Goal: Transaction & Acquisition: Purchase product/service

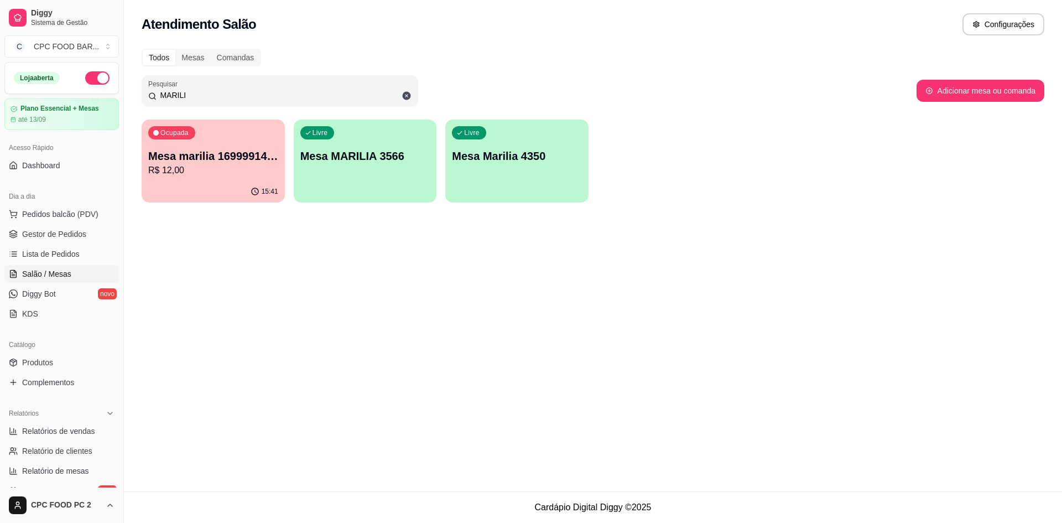
drag, startPoint x: 200, startPoint y: 92, endPoint x: 149, endPoint y: 85, distance: 51.3
click at [150, 86] on div "Pesquisar MARILI" at bounding box center [280, 90] width 277 height 31
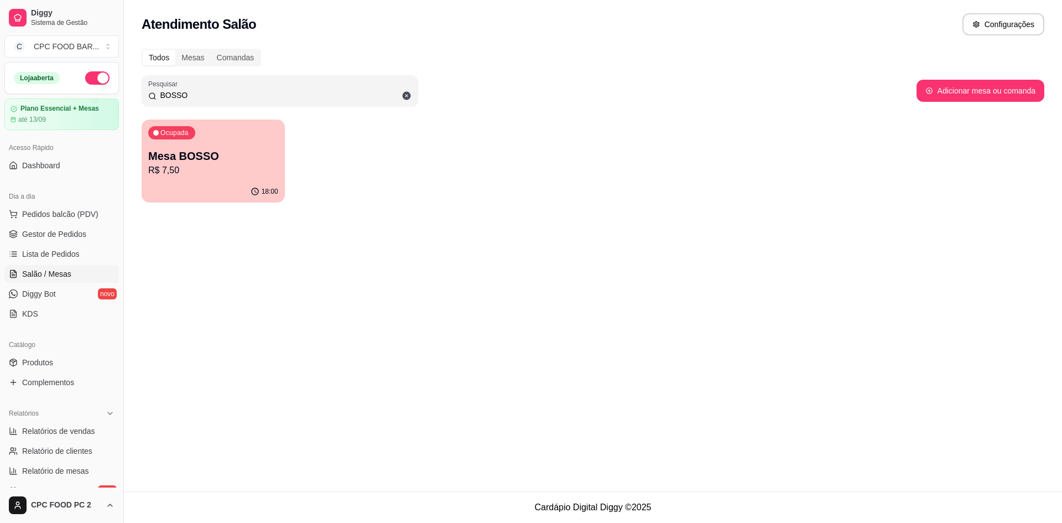
type input "BOSSO"
click at [257, 124] on div "Ocupada Mesa BOSSO R$ 7,50" at bounding box center [213, 151] width 139 height 60
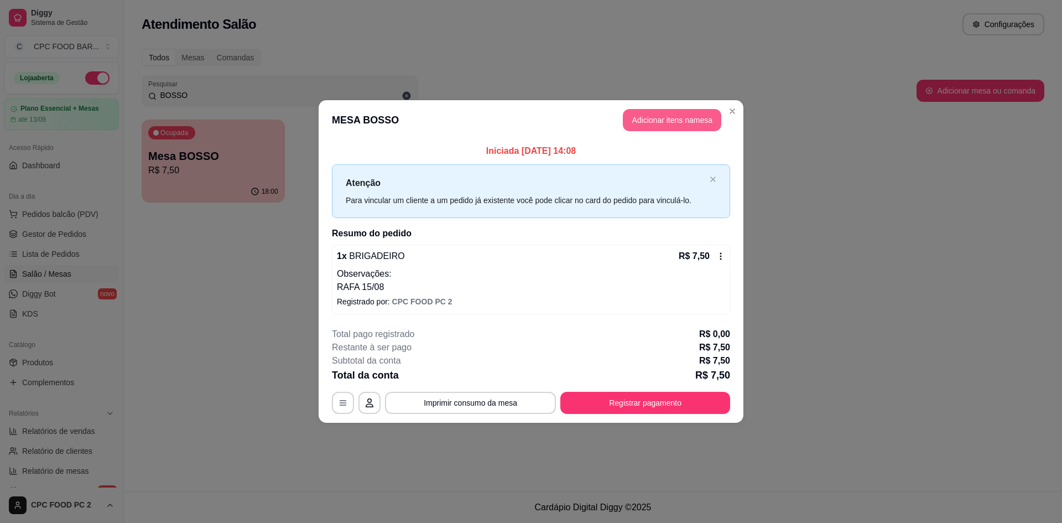
click at [704, 121] on button "Adicionar itens na mesa" at bounding box center [672, 120] width 98 height 22
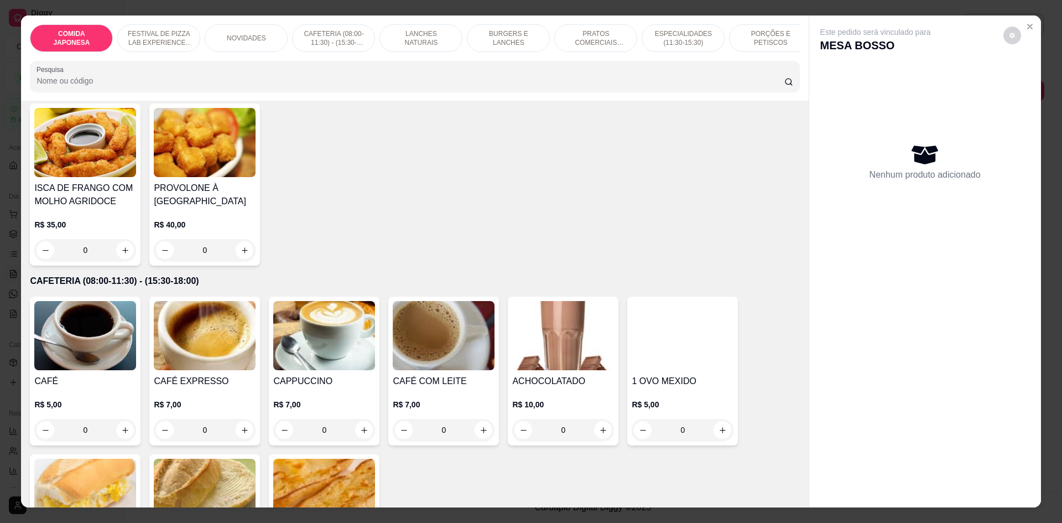
scroll to position [498, 0]
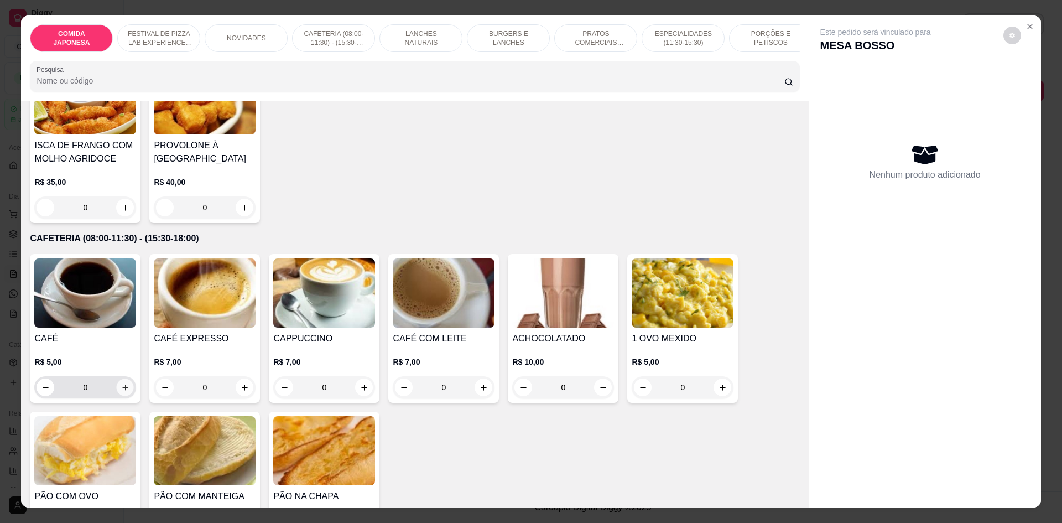
click at [123, 392] on icon "increase-product-quantity" at bounding box center [125, 387] width 8 height 8
type input "1"
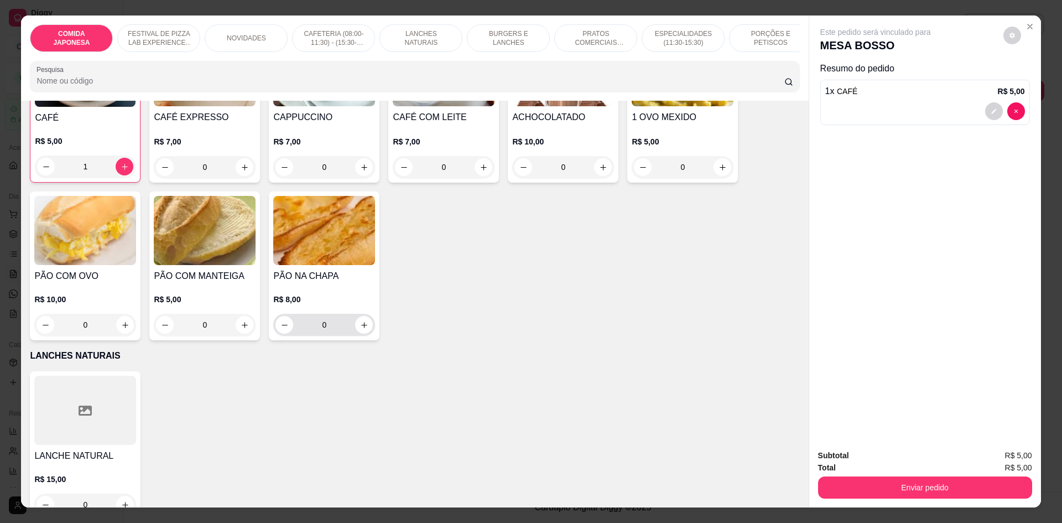
scroll to position [609, 0]
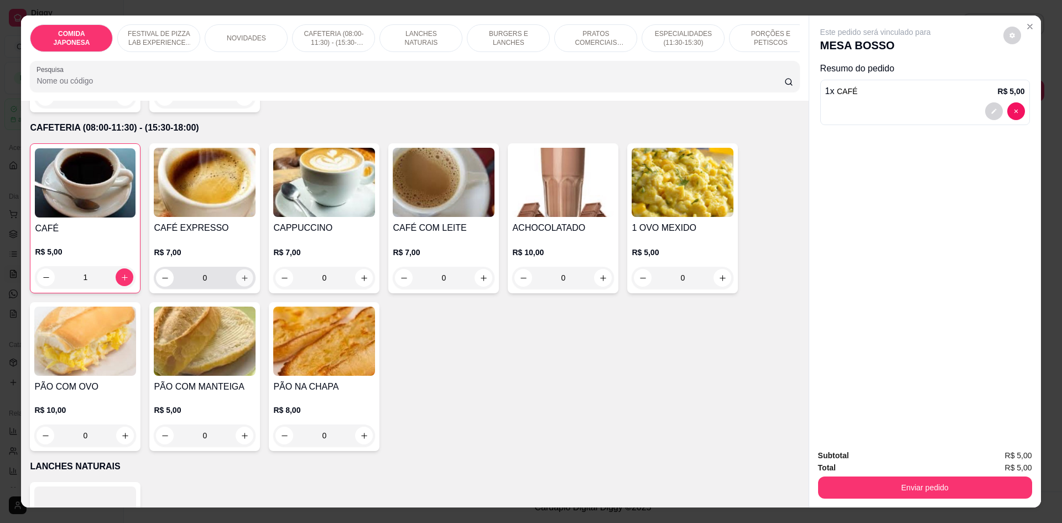
click at [241, 282] on icon "increase-product-quantity" at bounding box center [245, 278] width 8 height 8
type input "1"
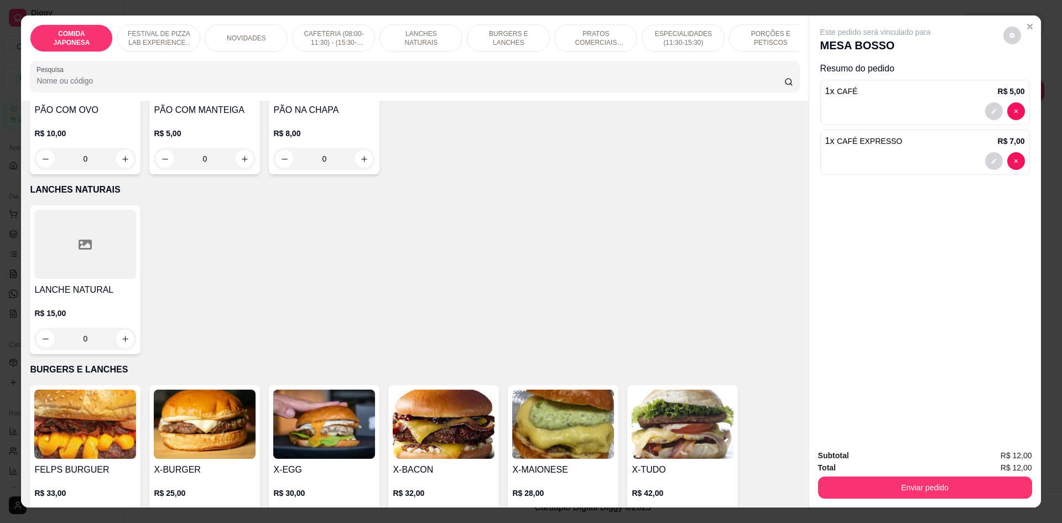
scroll to position [1162, 0]
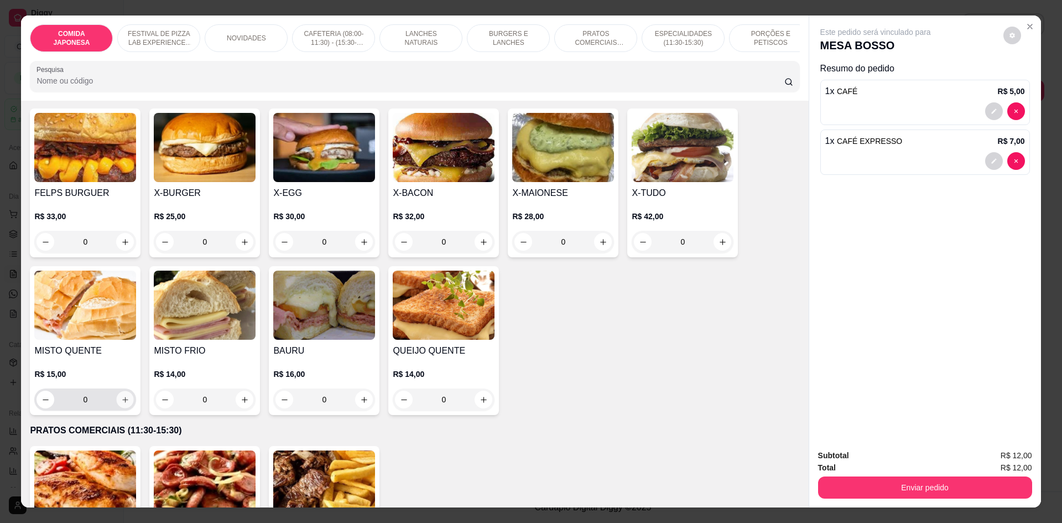
click at [121, 404] on icon "increase-product-quantity" at bounding box center [125, 400] width 8 height 8
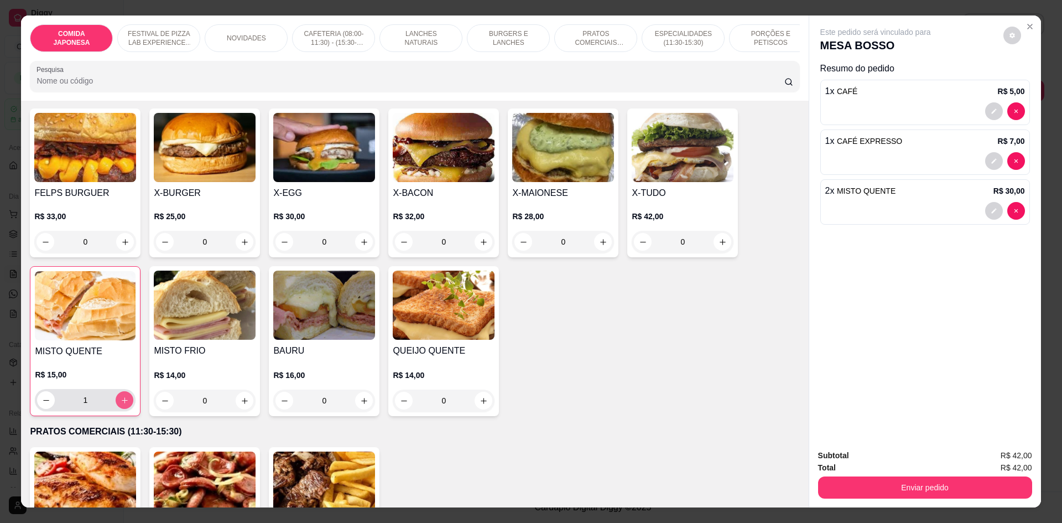
type input "2"
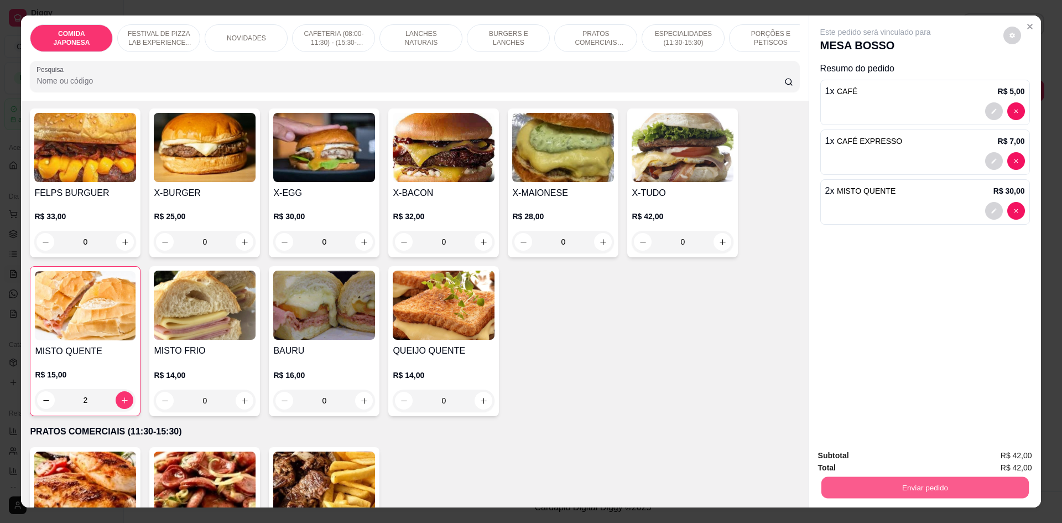
click at [944, 495] on button "Enviar pedido" at bounding box center [924, 487] width 207 height 22
click at [923, 464] on button "Não registrar e enviar pedido" at bounding box center [889, 460] width 112 height 20
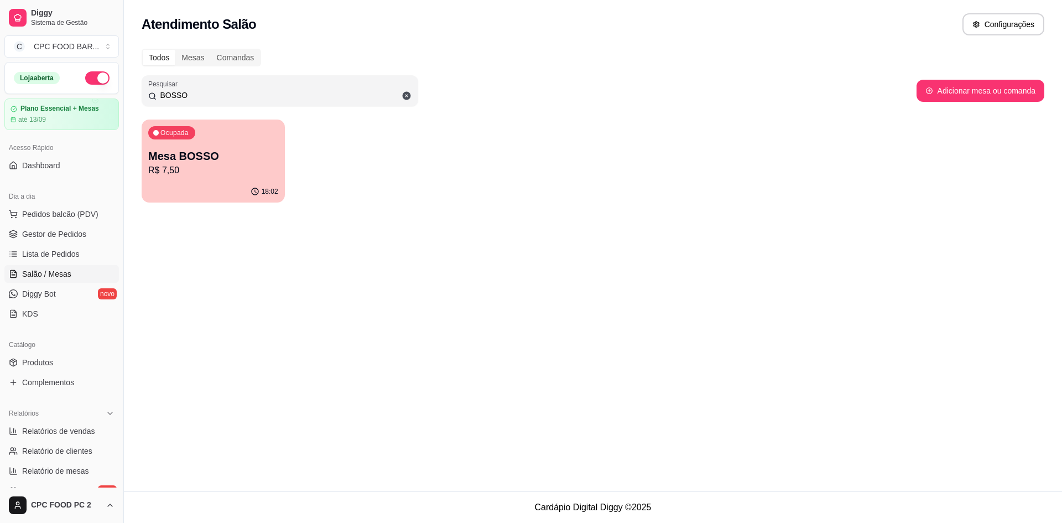
drag, startPoint x: 200, startPoint y: 92, endPoint x: 108, endPoint y: 81, distance: 92.6
click at [108, 81] on div "Diggy Sistema de Gestão C CPC FOOD BAR ... Loja aberta Plano Essencial + Mesas …" at bounding box center [531, 261] width 1062 height 523
type input "OSV"
click at [178, 149] on p "Mesa [PERSON_NAME]" at bounding box center [213, 155] width 130 height 15
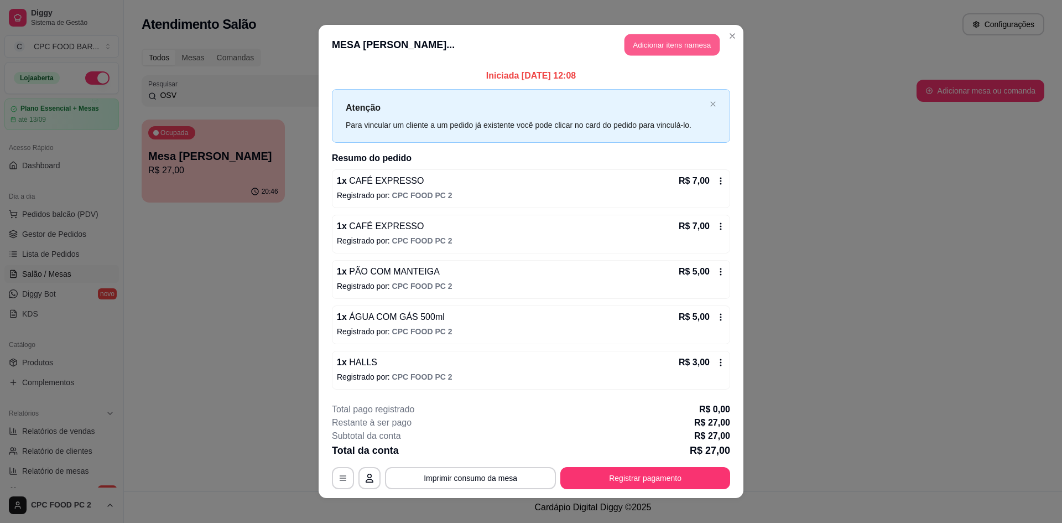
click at [651, 53] on button "Adicionar itens na mesa" at bounding box center [672, 45] width 95 height 22
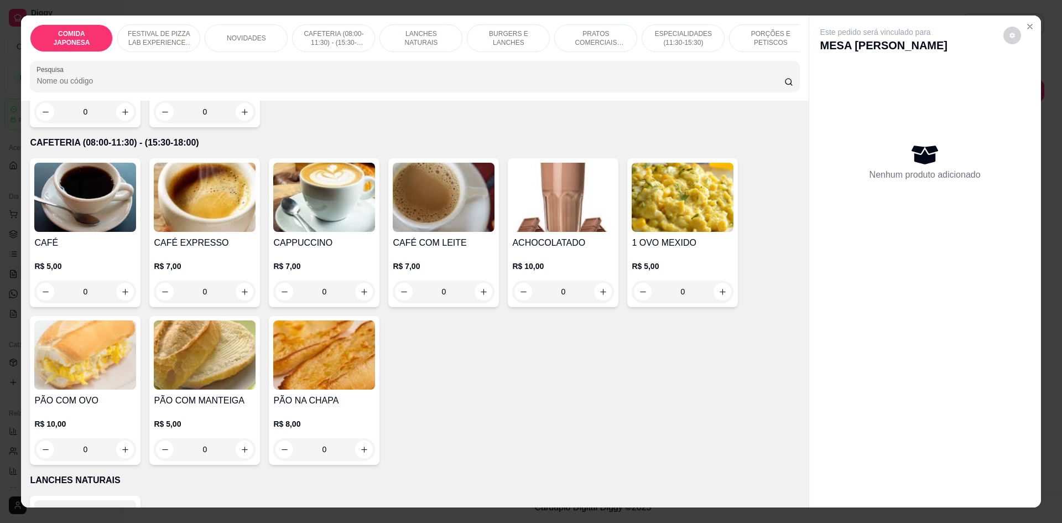
scroll to position [609, 0]
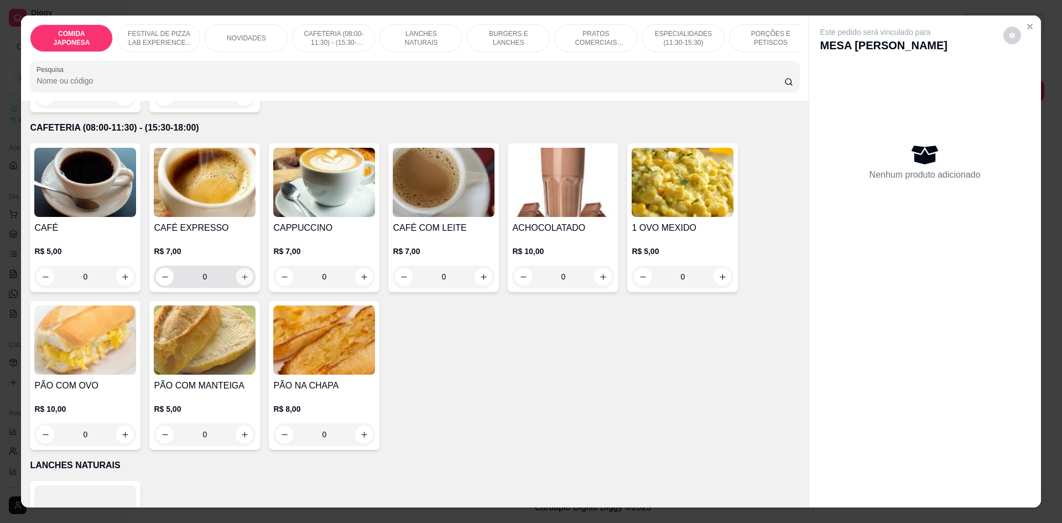
click at [241, 281] on icon "increase-product-quantity" at bounding box center [245, 277] width 8 height 8
type input "1"
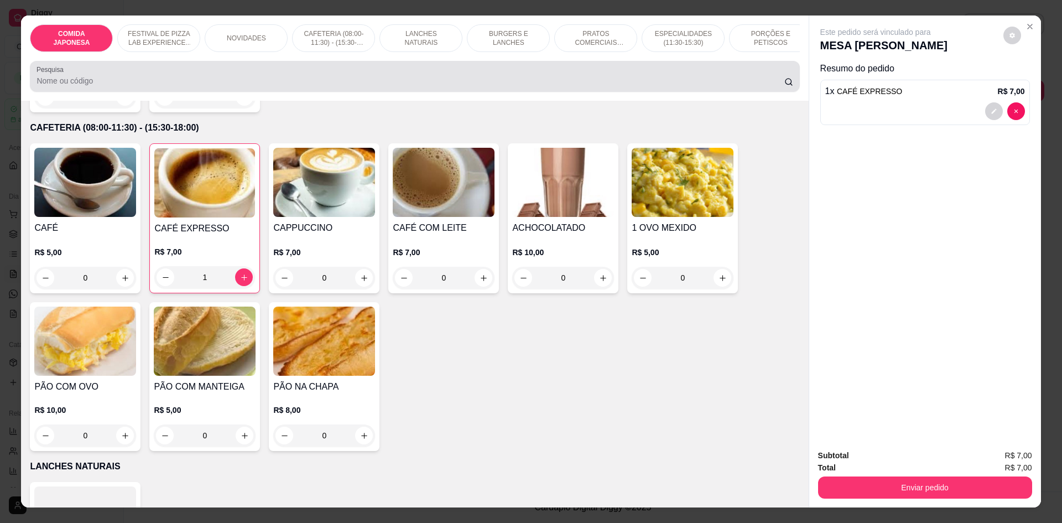
click at [187, 86] on input "Pesquisa" at bounding box center [410, 80] width 747 height 11
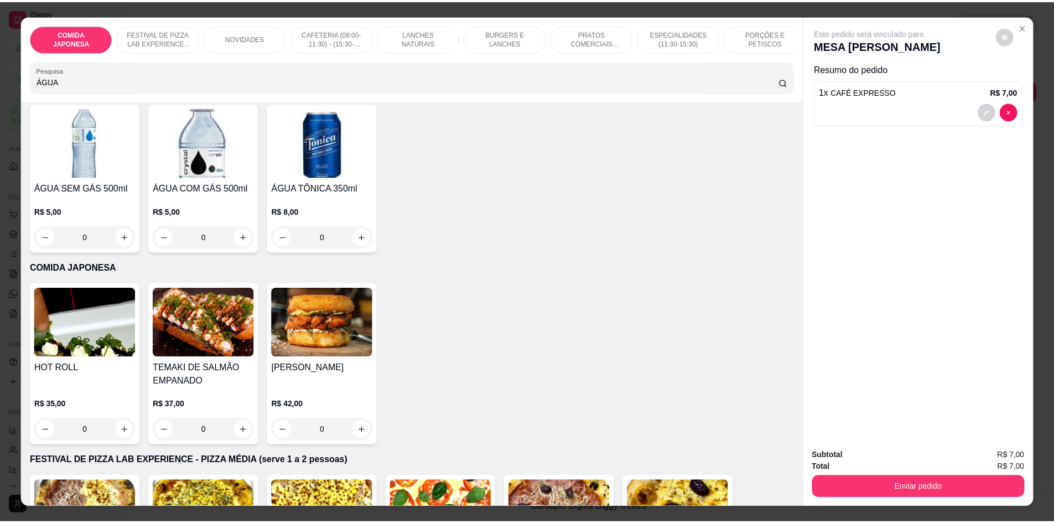
scroll to position [0, 0]
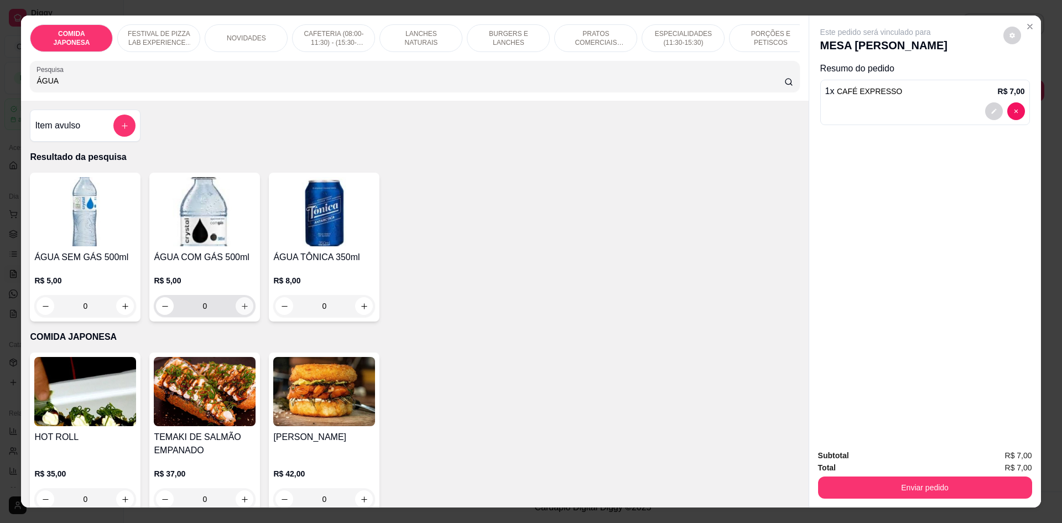
type input "ÁGUA"
click at [236, 311] on button "increase-product-quantity" at bounding box center [245, 306] width 18 height 18
type input "1"
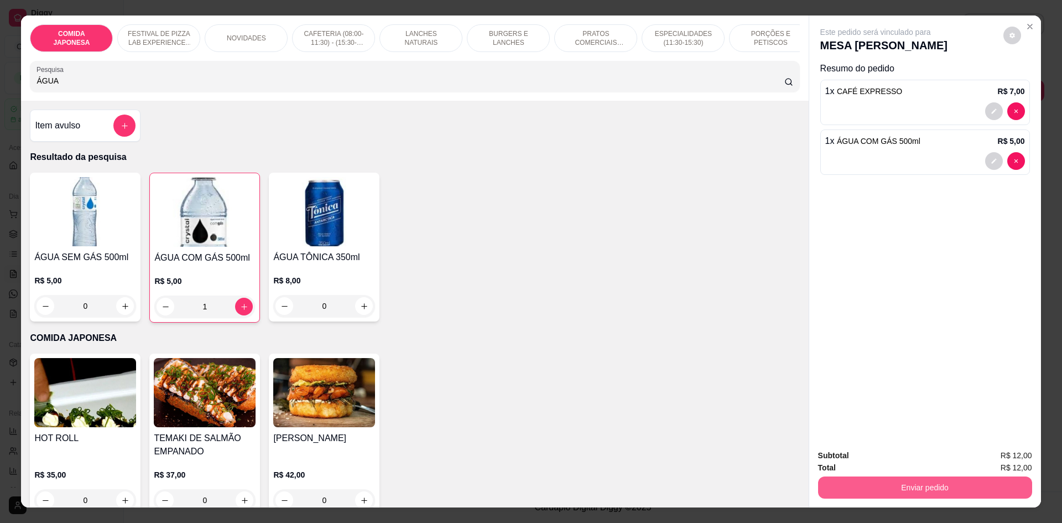
click at [851, 486] on button "Enviar pedido" at bounding box center [925, 487] width 214 height 22
click at [848, 462] on button "Não registrar e enviar pedido" at bounding box center [888, 460] width 115 height 21
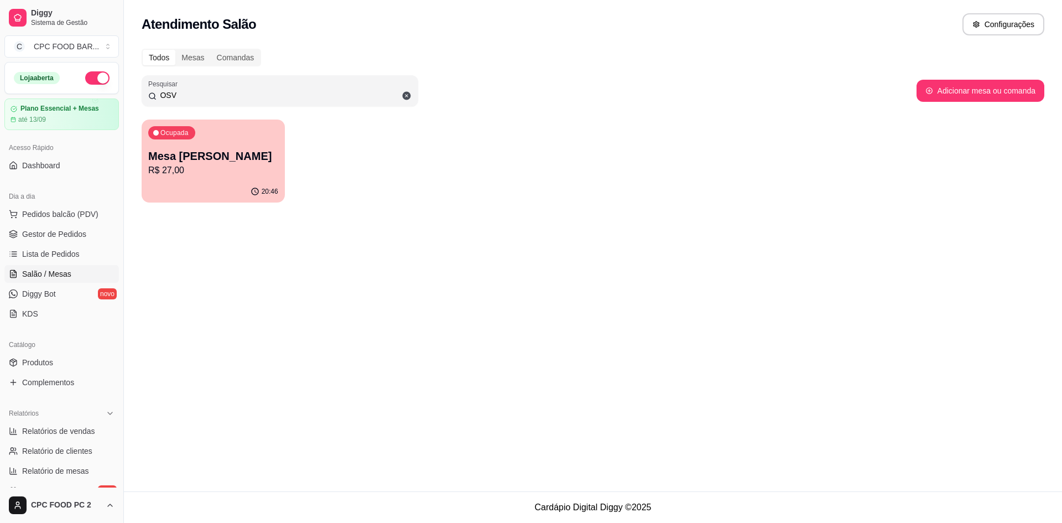
drag, startPoint x: 184, startPoint y: 90, endPoint x: 142, endPoint y: 81, distance: 43.0
click at [142, 81] on div "Pesquisar OSV" at bounding box center [280, 90] width 277 height 31
type input "ENIO"
drag, startPoint x: 197, startPoint y: 93, endPoint x: 119, endPoint y: 92, distance: 78.0
click at [119, 92] on div "Diggy Sistema de Gestão C CPC FOOD BAR ... Loja aberta Plano Essencial + Mesas …" at bounding box center [531, 261] width 1062 height 523
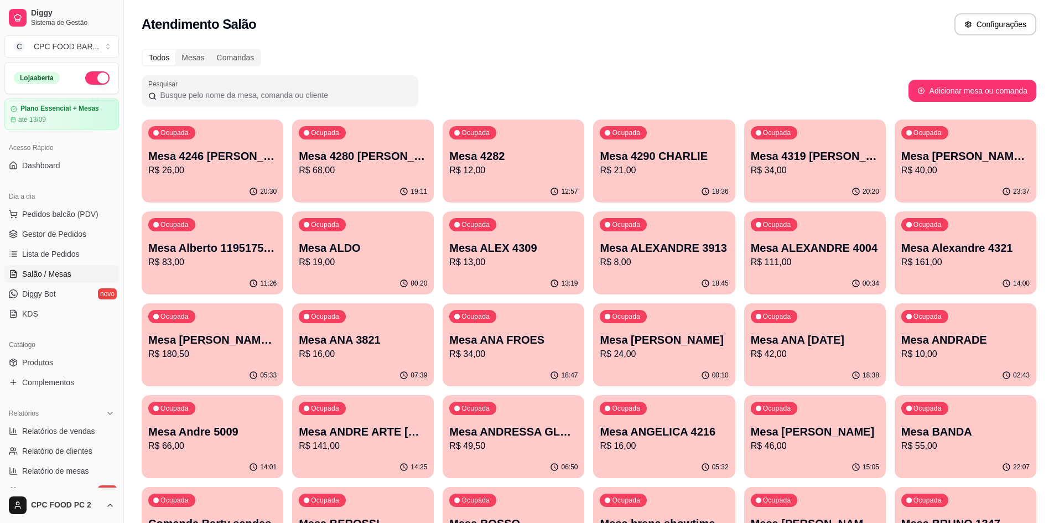
click at [194, 99] on input "Pesquisar" at bounding box center [284, 95] width 255 height 11
drag, startPoint x: 178, startPoint y: 91, endPoint x: 174, endPoint y: 85, distance: 6.9
click at [177, 90] on input "Pesquisar" at bounding box center [284, 95] width 255 height 11
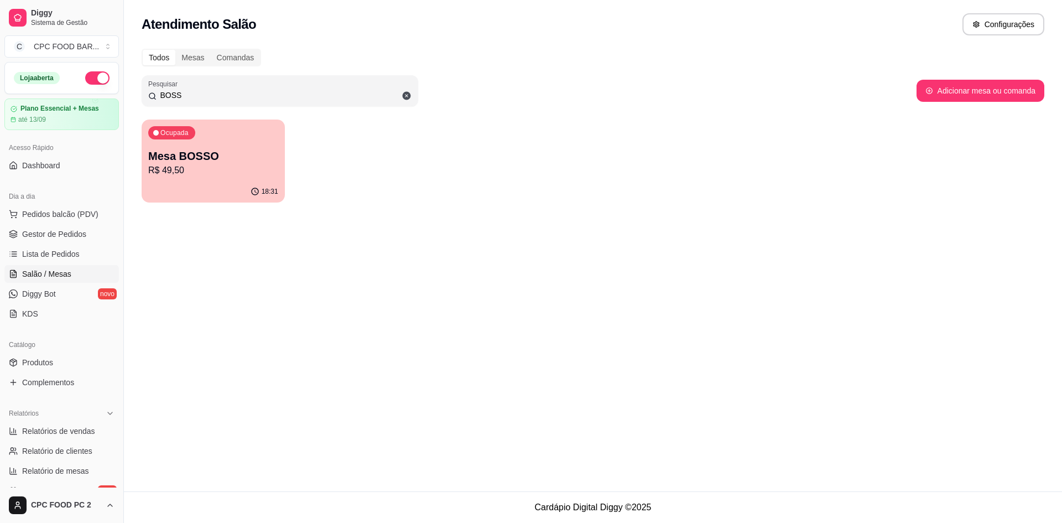
type input "BOSS"
click at [236, 139] on div "Ocupada Mesa BOSSO R$ 49,50" at bounding box center [213, 151] width 139 height 60
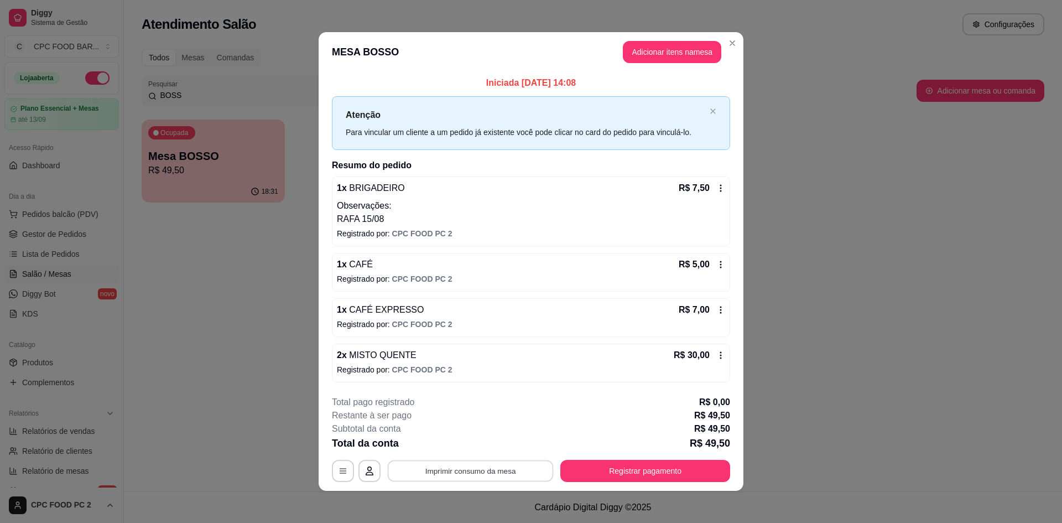
click at [491, 476] on button "Imprimir consumo da mesa" at bounding box center [471, 471] width 166 height 22
click at [613, 469] on button "Registrar pagamento" at bounding box center [645, 471] width 170 height 22
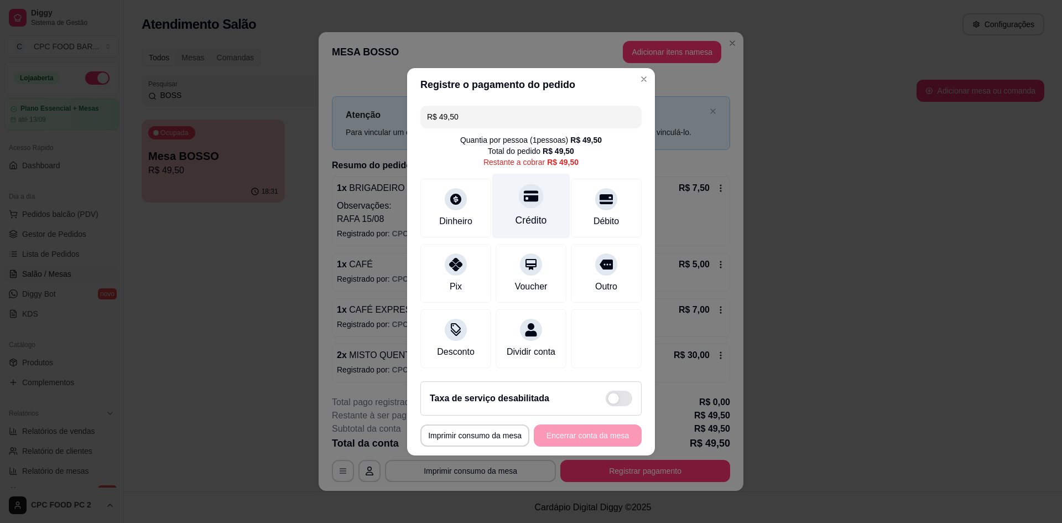
click at [522, 201] on div "Crédito" at bounding box center [531, 205] width 78 height 65
type input "R$ 0,00"
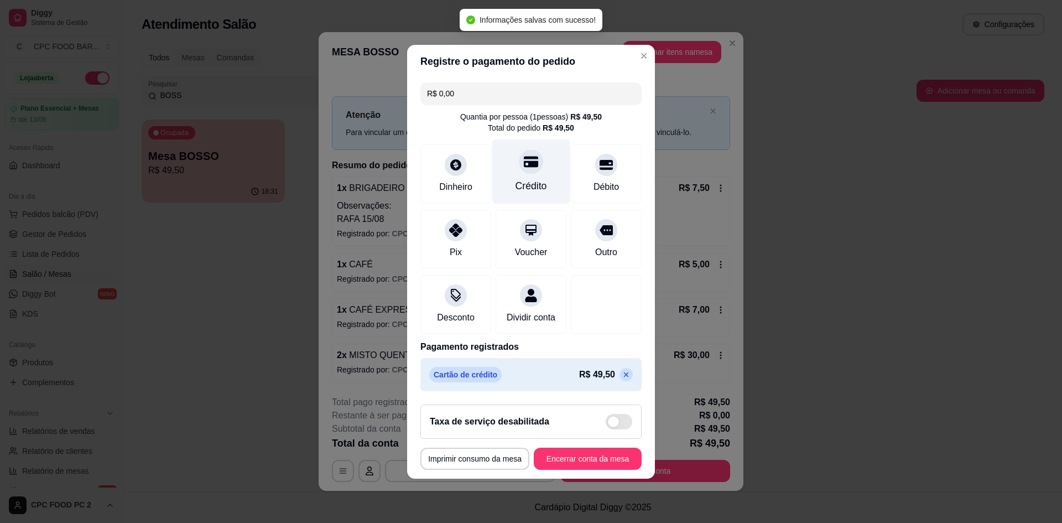
click at [538, 182] on div "Crédito" at bounding box center [532, 186] width 32 height 14
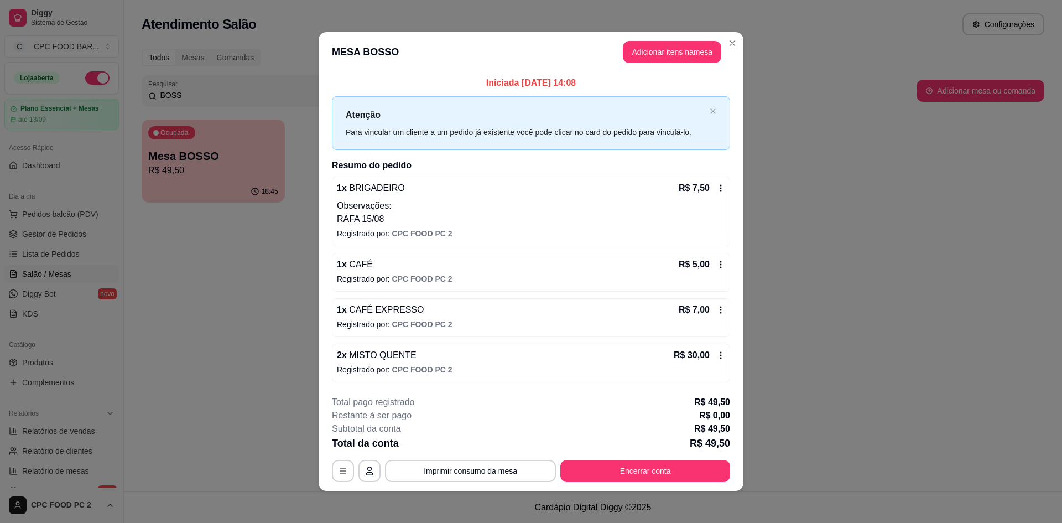
click at [670, 485] on footer "**********" at bounding box center [531, 439] width 425 height 104
click at [674, 478] on button "Encerrar conta" at bounding box center [645, 471] width 165 height 22
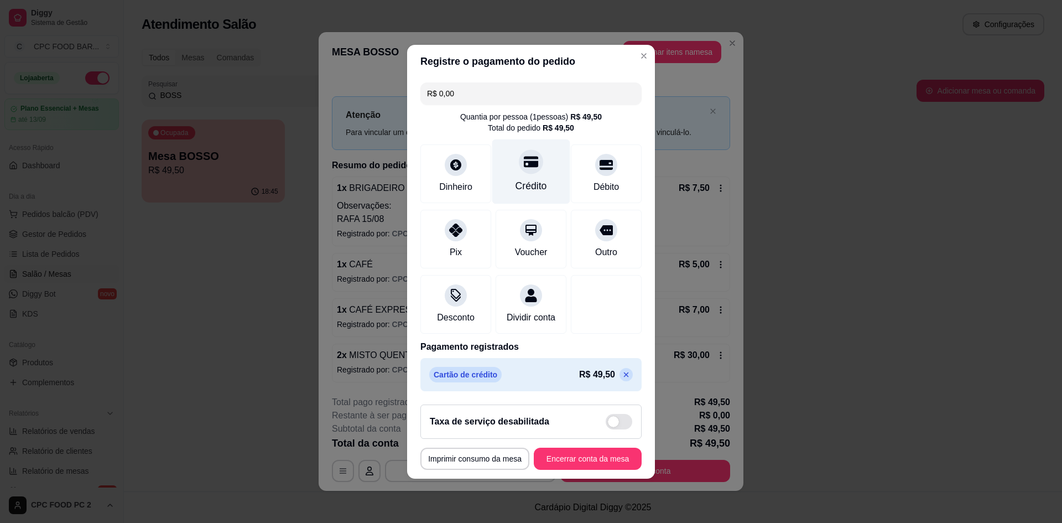
click at [527, 163] on div at bounding box center [531, 161] width 24 height 24
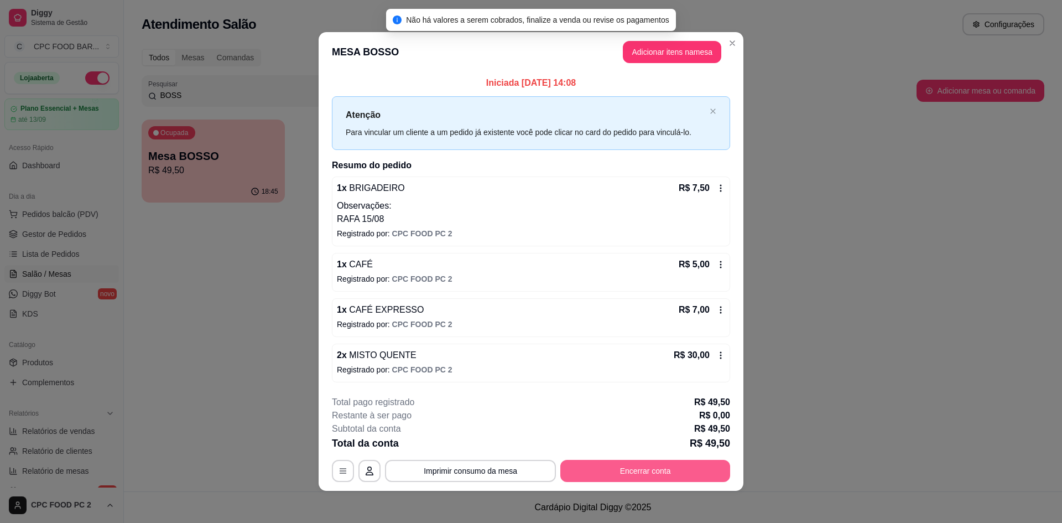
click at [584, 462] on button "Encerrar conta" at bounding box center [645, 471] width 170 height 22
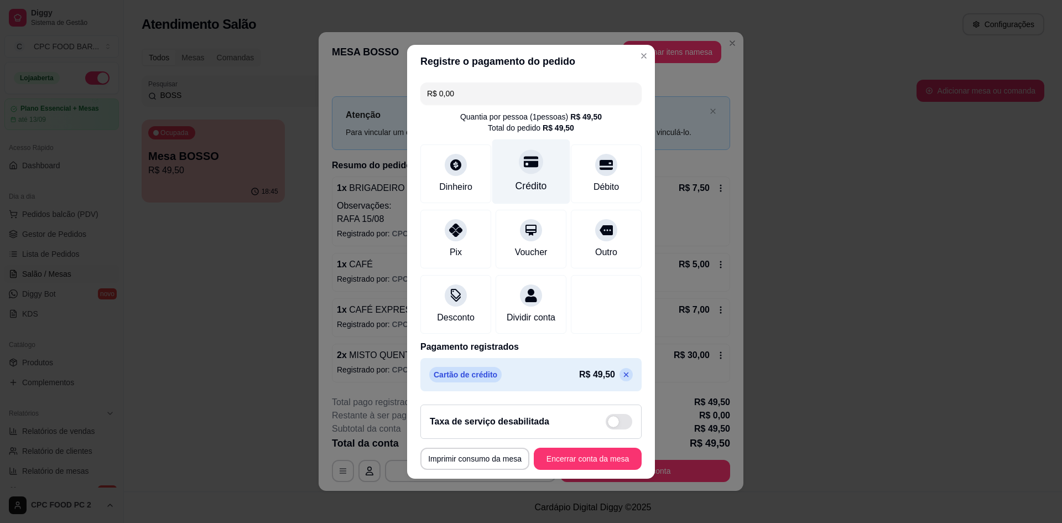
click at [534, 168] on div "Crédito" at bounding box center [531, 171] width 78 height 65
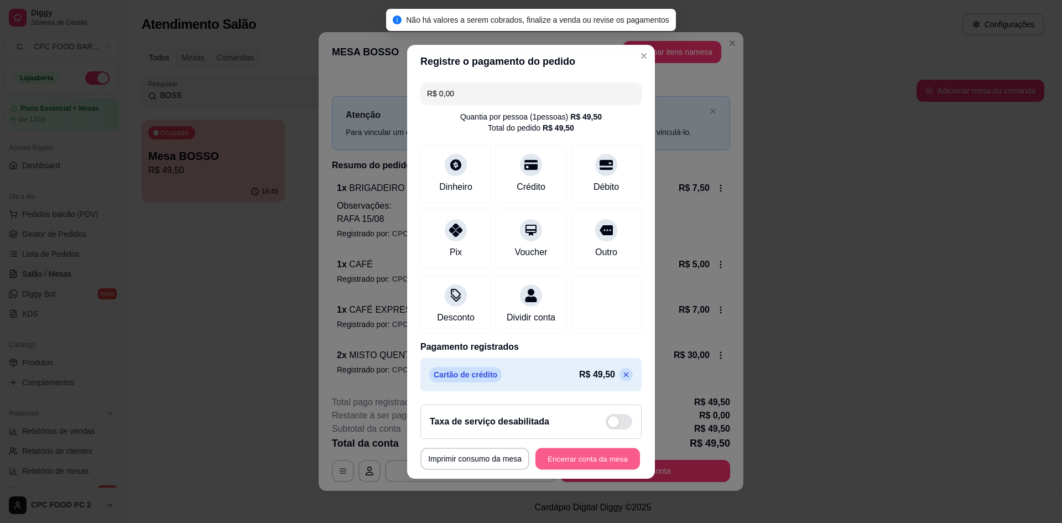
click at [573, 469] on button "Encerrar conta da mesa" at bounding box center [587, 459] width 105 height 22
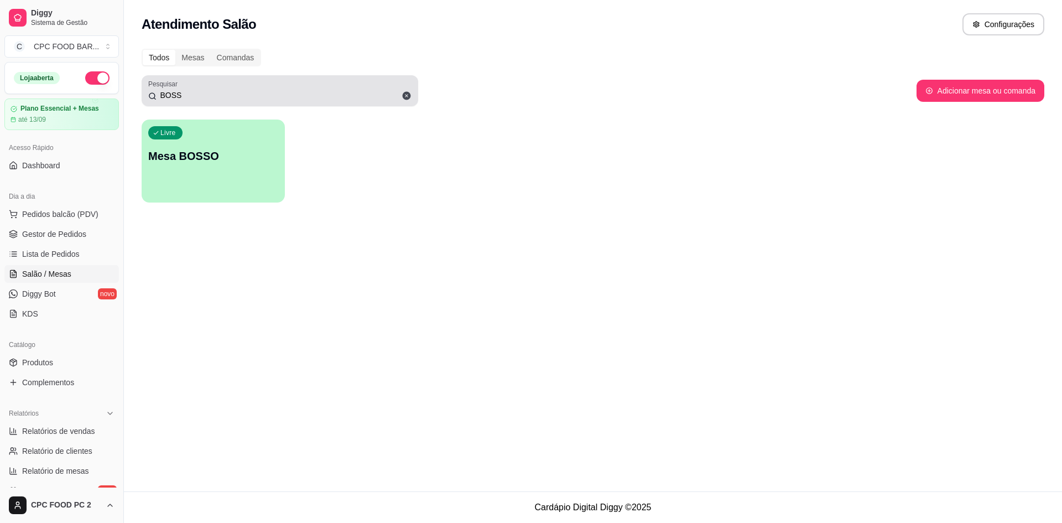
click at [190, 96] on input "BOSS" at bounding box center [284, 95] width 255 height 11
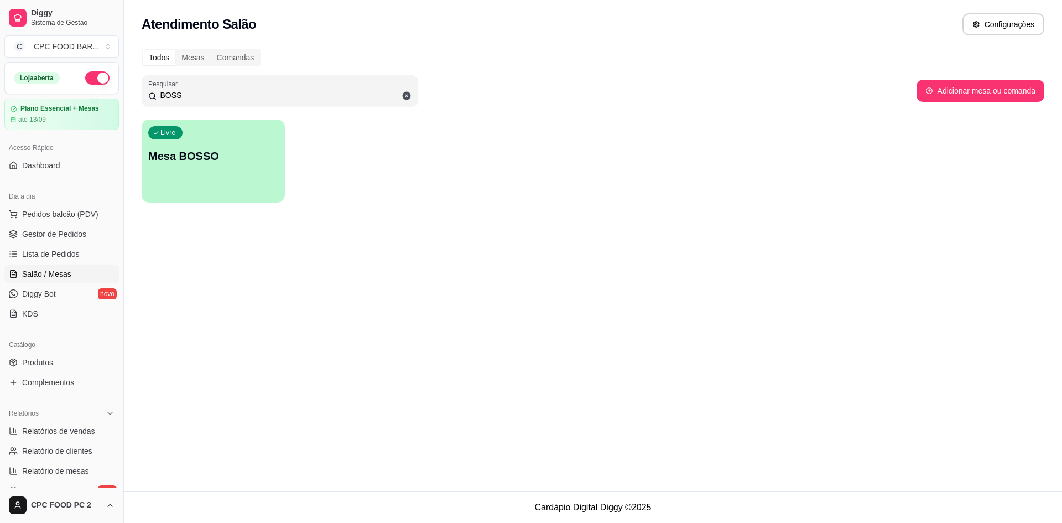
click at [190, 96] on input "BOSS" at bounding box center [284, 95] width 255 height 11
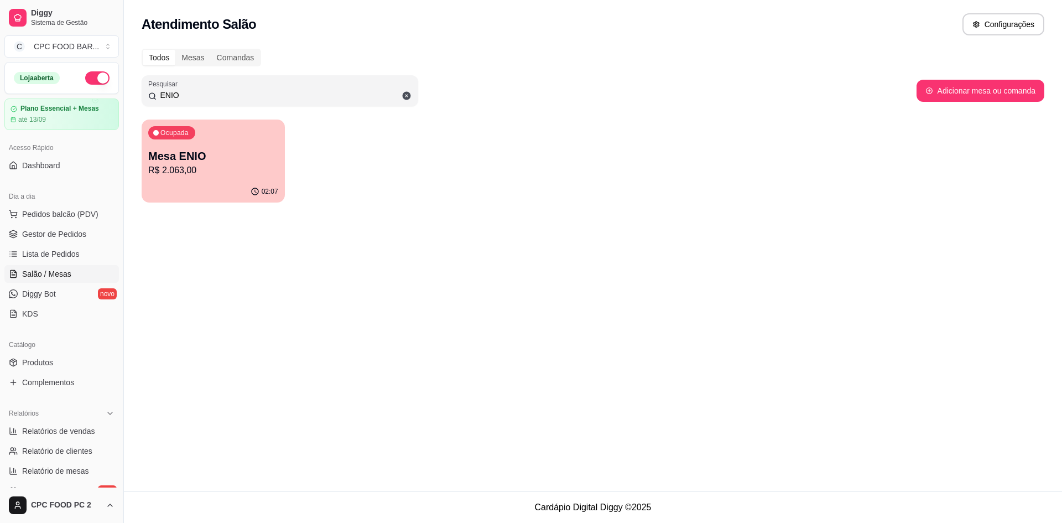
type input "ENIO"
click at [181, 181] on div "02:07" at bounding box center [213, 190] width 139 height 21
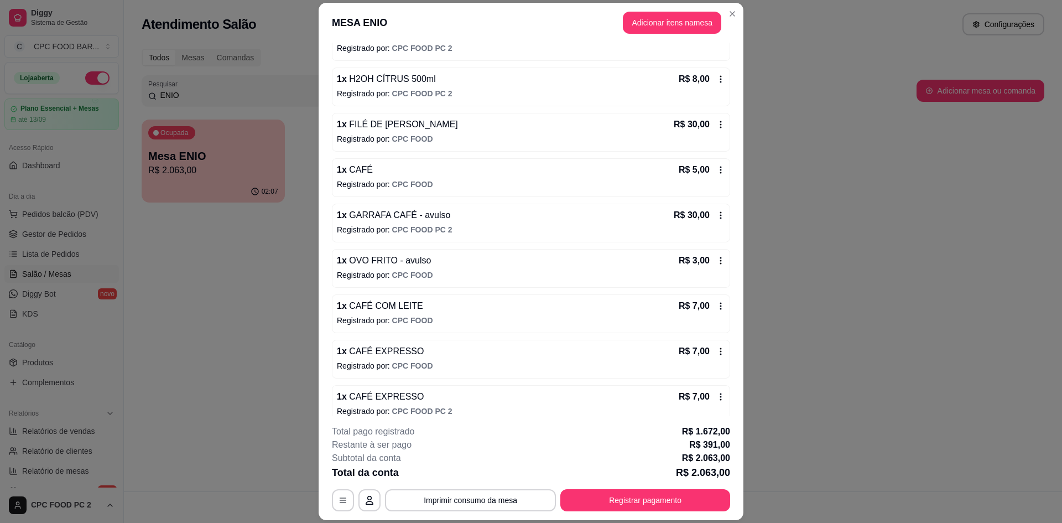
scroll to position [4073, 0]
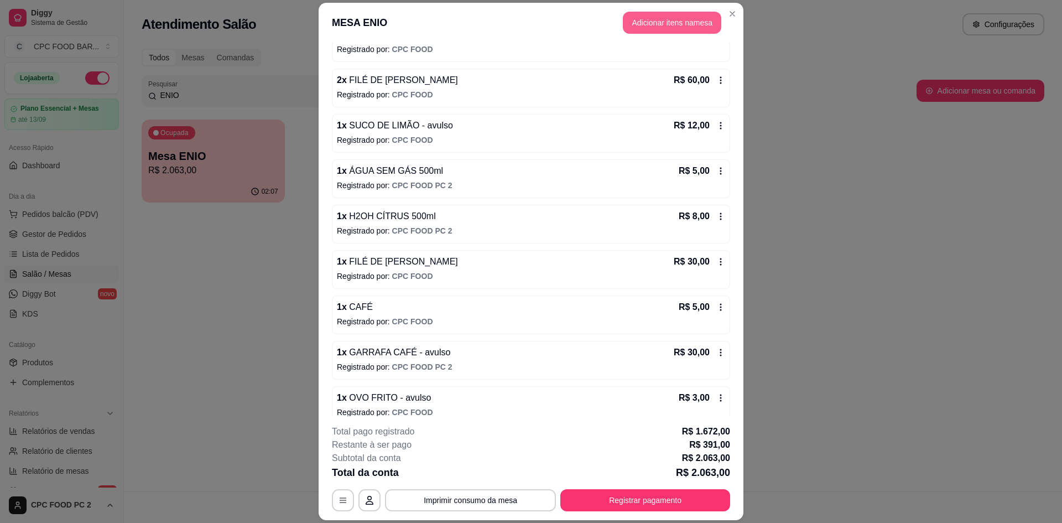
click at [646, 19] on button "Adicionar itens na mesa" at bounding box center [672, 23] width 98 height 22
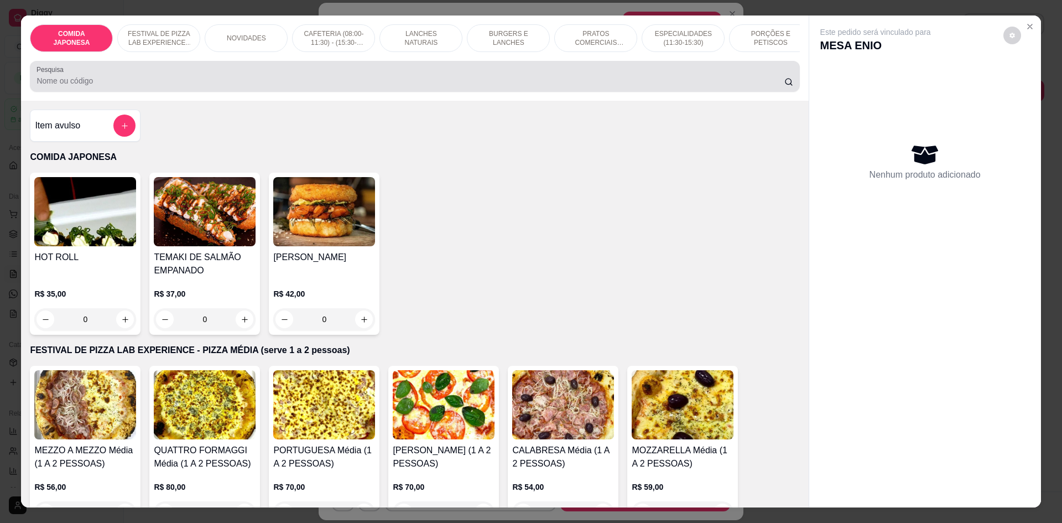
click at [376, 78] on div at bounding box center [415, 76] width 756 height 22
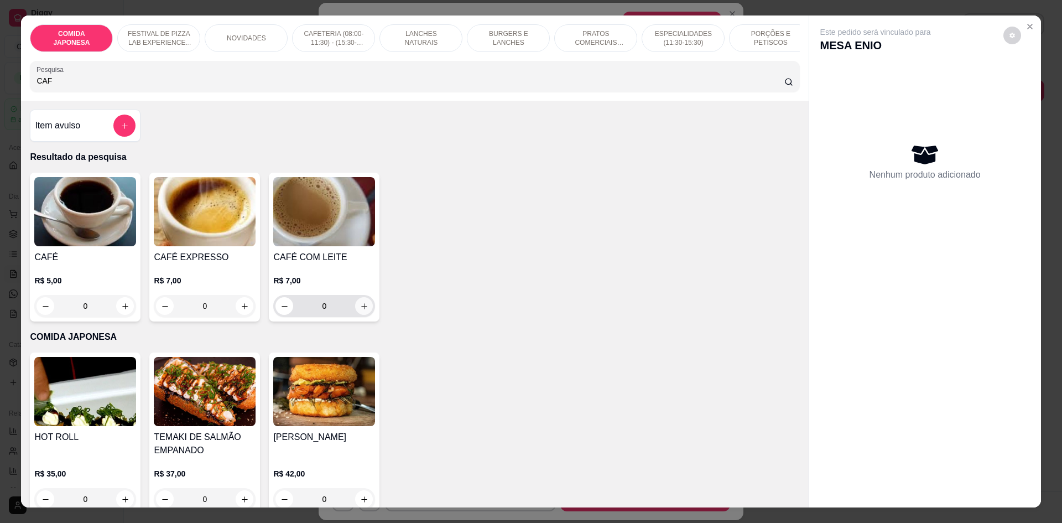
type input "CAF"
click at [360, 310] on icon "increase-product-quantity" at bounding box center [364, 306] width 8 height 8
type input "1"
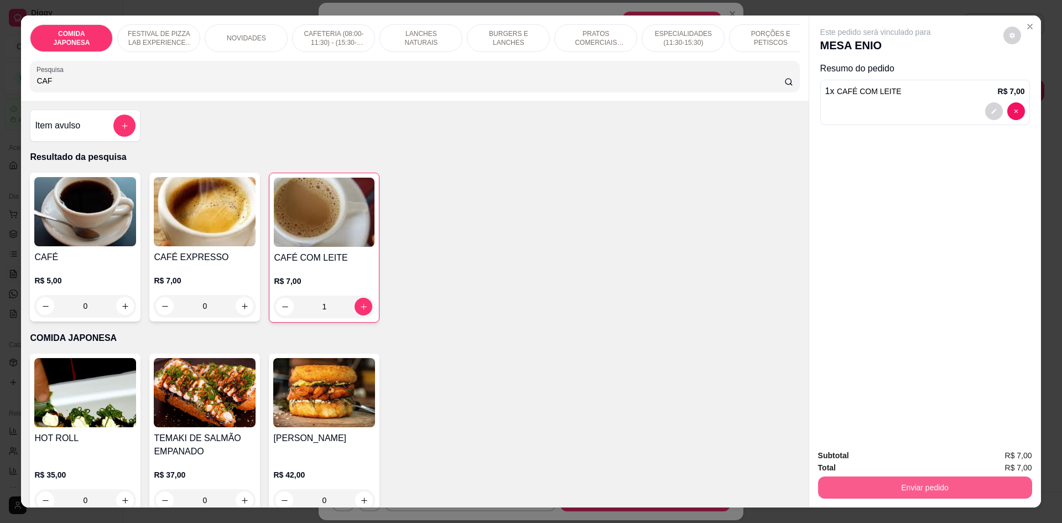
click at [869, 494] on button "Enviar pedido" at bounding box center [925, 487] width 214 height 22
click at [880, 464] on button "Não registrar e enviar pedido" at bounding box center [889, 460] width 112 height 20
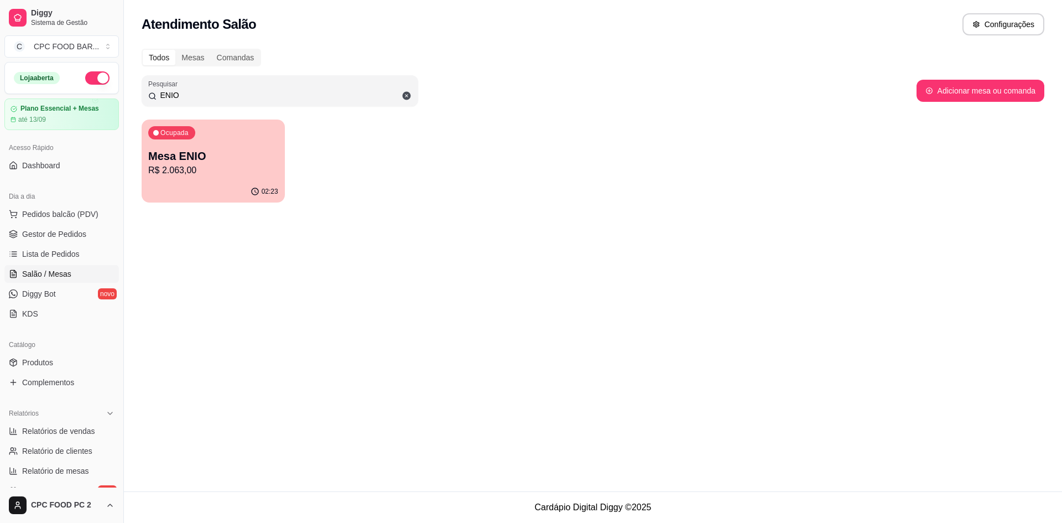
drag, startPoint x: 178, startPoint y: 93, endPoint x: 150, endPoint y: 87, distance: 28.9
click at [150, 87] on div "Pesquisar ENIO" at bounding box center [280, 90] width 277 height 31
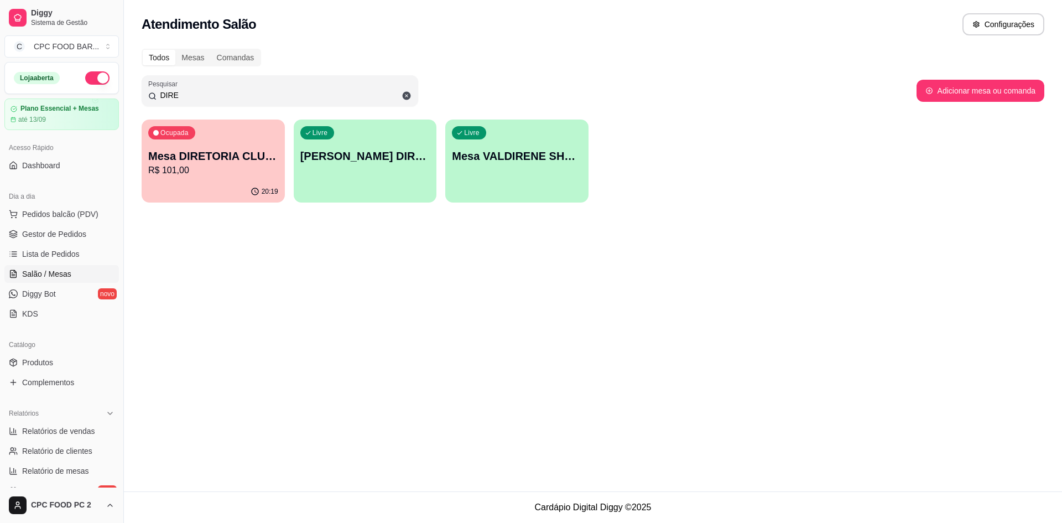
type input "DIRE"
click at [201, 143] on div "Ocupada Mesa DIRETORIA CLUBE R$ 101,00" at bounding box center [213, 149] width 143 height 61
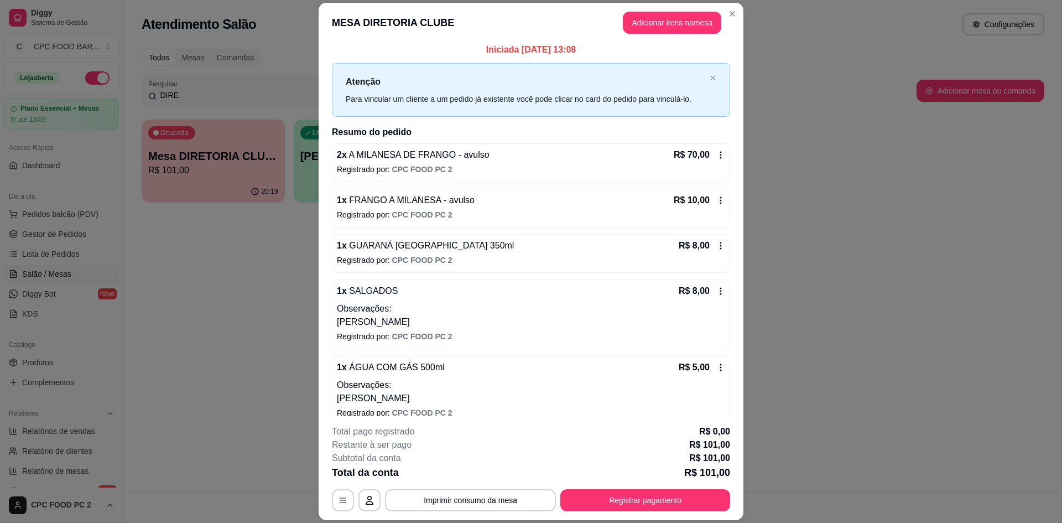
scroll to position [0, 0]
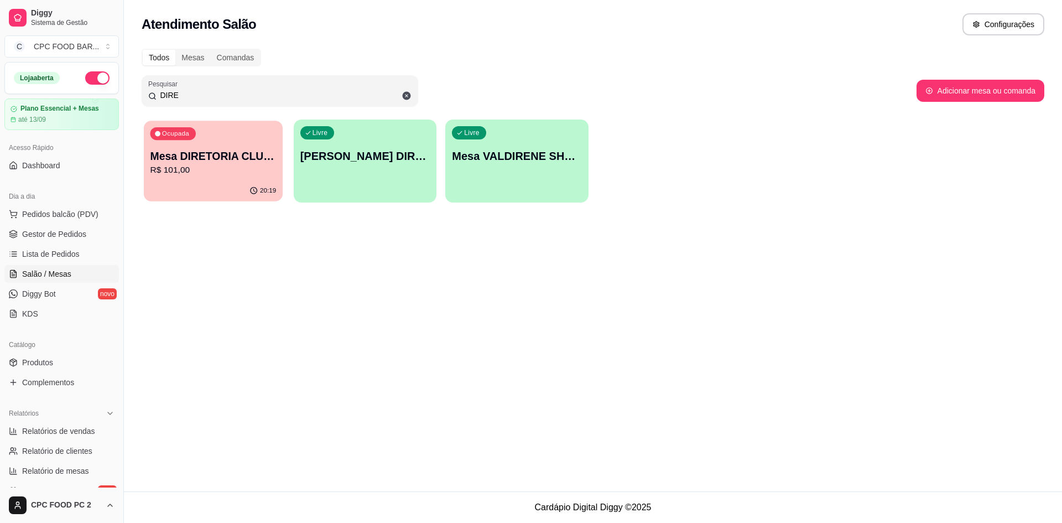
click at [231, 160] on p "Mesa DIRETORIA CLUBE" at bounding box center [213, 156] width 126 height 15
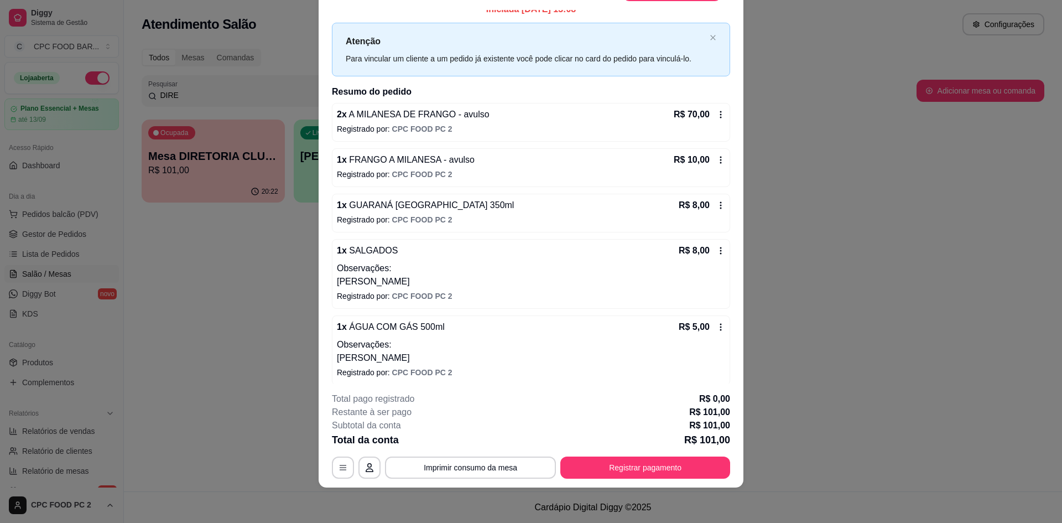
scroll to position [17, 0]
